Goal: Find specific page/section: Find specific page/section

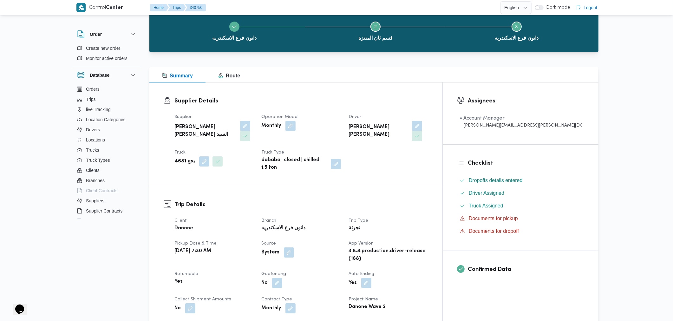
drag, startPoint x: 320, startPoint y: 195, endPoint x: 322, endPoint y: 199, distance: 4.4
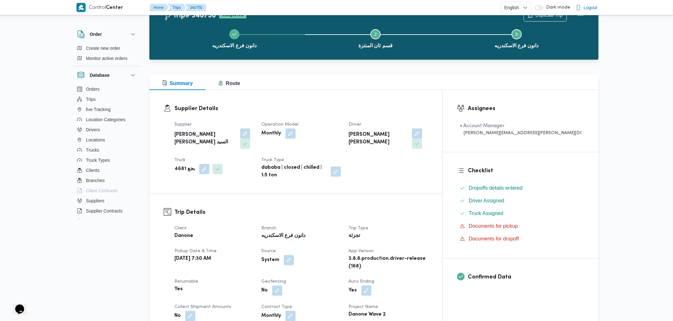
scroll to position [19, 0]
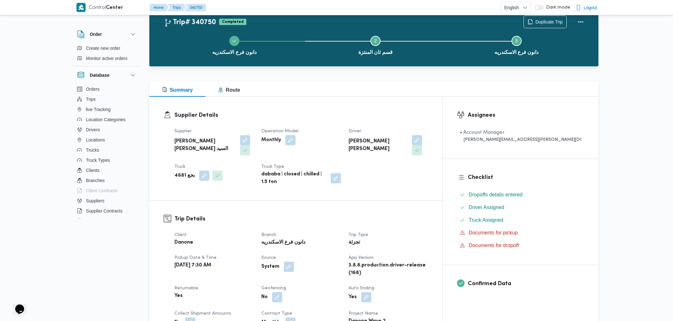
drag, startPoint x: 324, startPoint y: 199, endPoint x: 323, endPoint y: 186, distance: 13.0
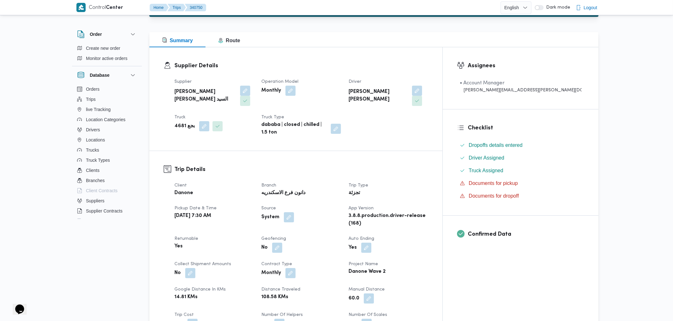
drag, startPoint x: 326, startPoint y: 184, endPoint x: 326, endPoint y: 193, distance: 8.9
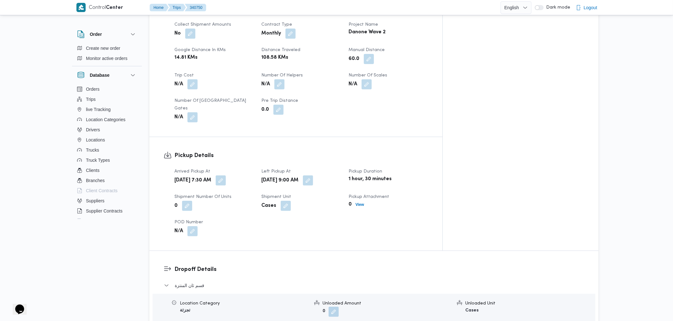
drag, startPoint x: 326, startPoint y: 193, endPoint x: 326, endPoint y: 226, distance: 33.3
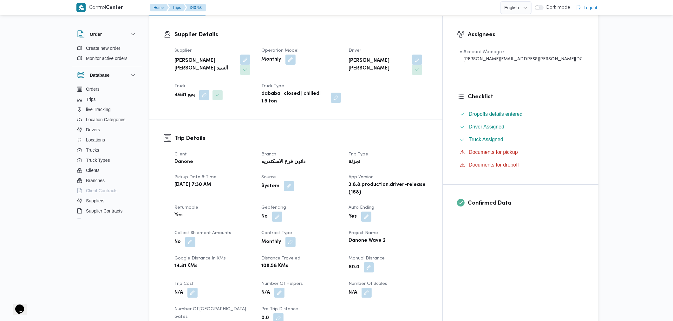
scroll to position [0, 0]
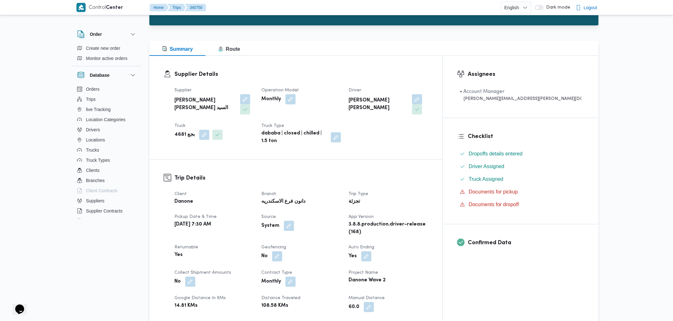
drag, startPoint x: 328, startPoint y: 223, endPoint x: 331, endPoint y: 242, distance: 19.0
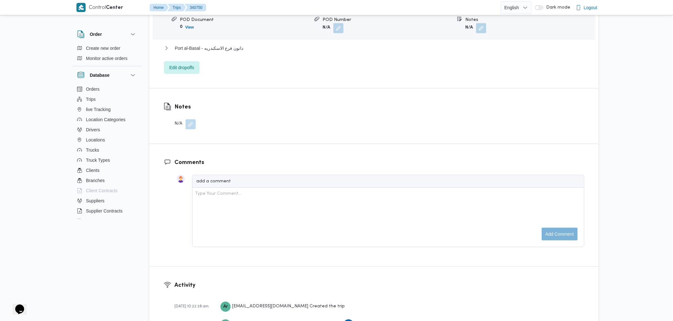
drag, startPoint x: 333, startPoint y: 226, endPoint x: 330, endPoint y: 276, distance: 50.5
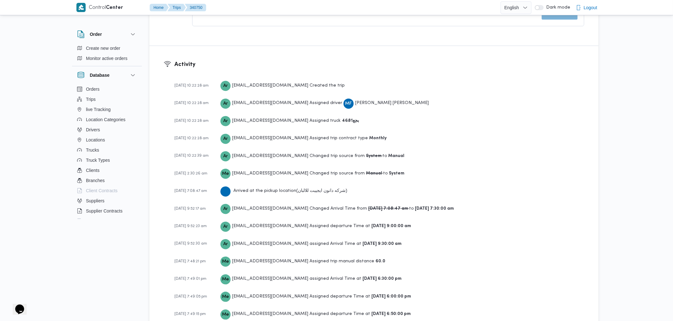
drag, startPoint x: 372, startPoint y: 243, endPoint x: 365, endPoint y: 291, distance: 48.3
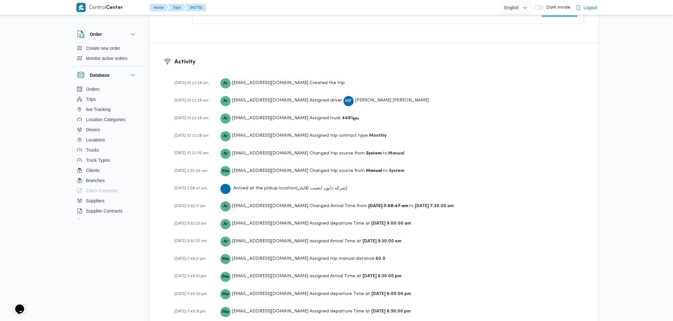
scroll to position [847, 0]
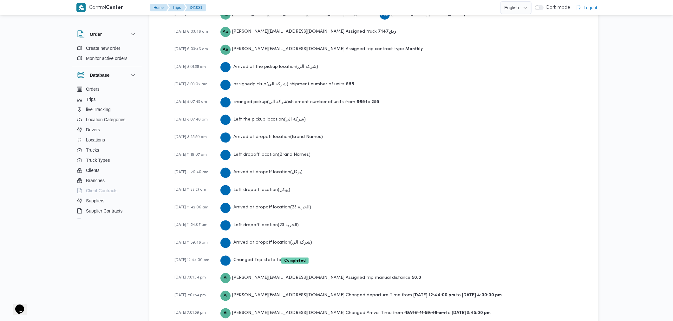
scroll to position [1041, 0]
